Goal: Task Accomplishment & Management: Use online tool/utility

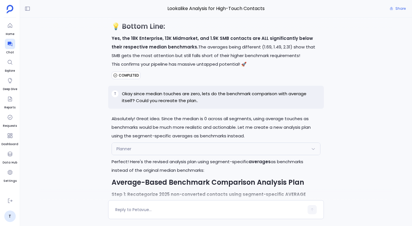
scroll to position [8812, 0]
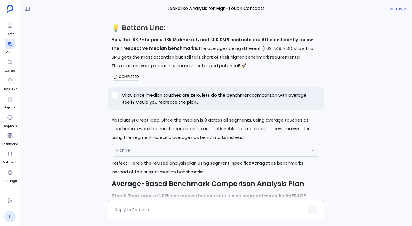
click at [195, 144] on div "Planner" at bounding box center [216, 150] width 208 height 12
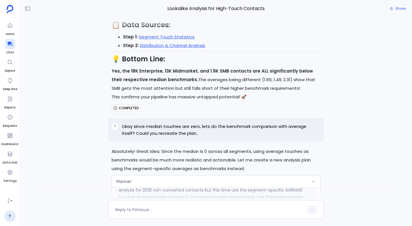
scroll to position [171, 0]
click at [157, 223] on p "planId: 68d25895931859629246ac95" at bounding box center [216, 226] width 195 height 7
copy p "68d25895931859629246ac95"
